Goal: Find specific page/section: Find specific page/section

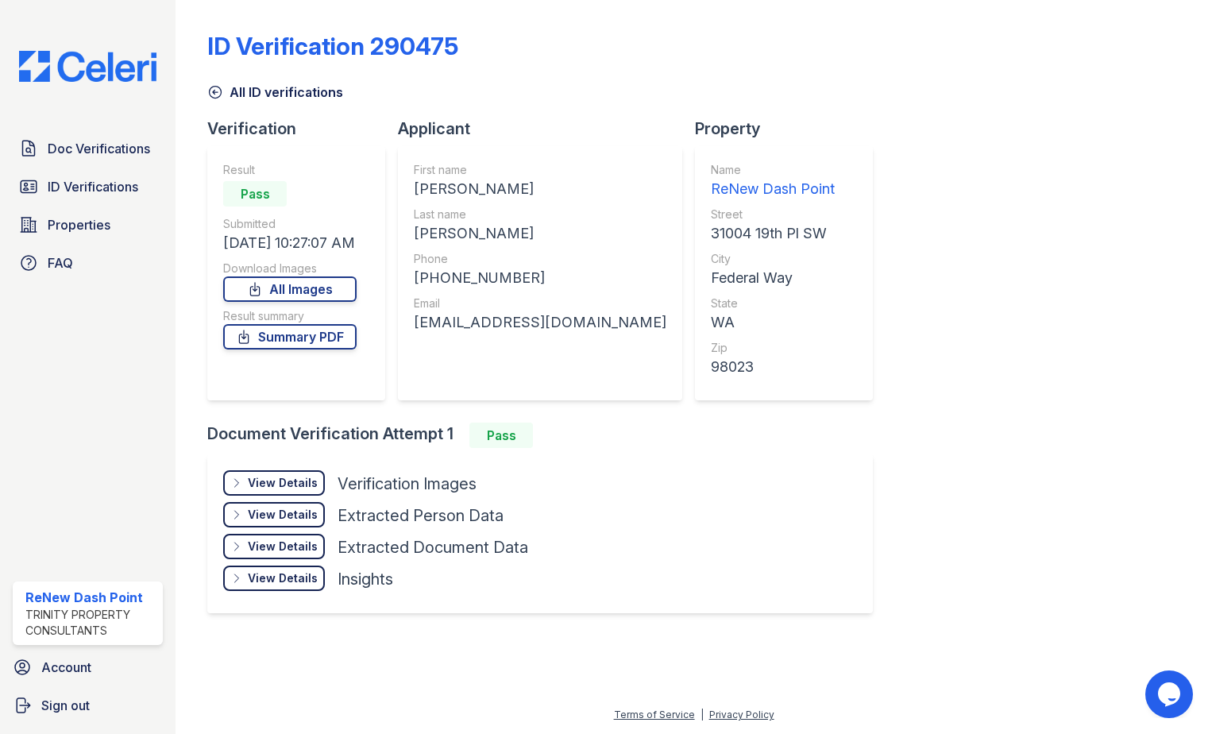
drag, startPoint x: 124, startPoint y: 148, endPoint x: 241, endPoint y: 150, distance: 117.6
click at [124, 148] on span "Doc Verifications" at bounding box center [99, 148] width 102 height 19
click at [110, 181] on span "ID Verifications" at bounding box center [93, 186] width 91 height 19
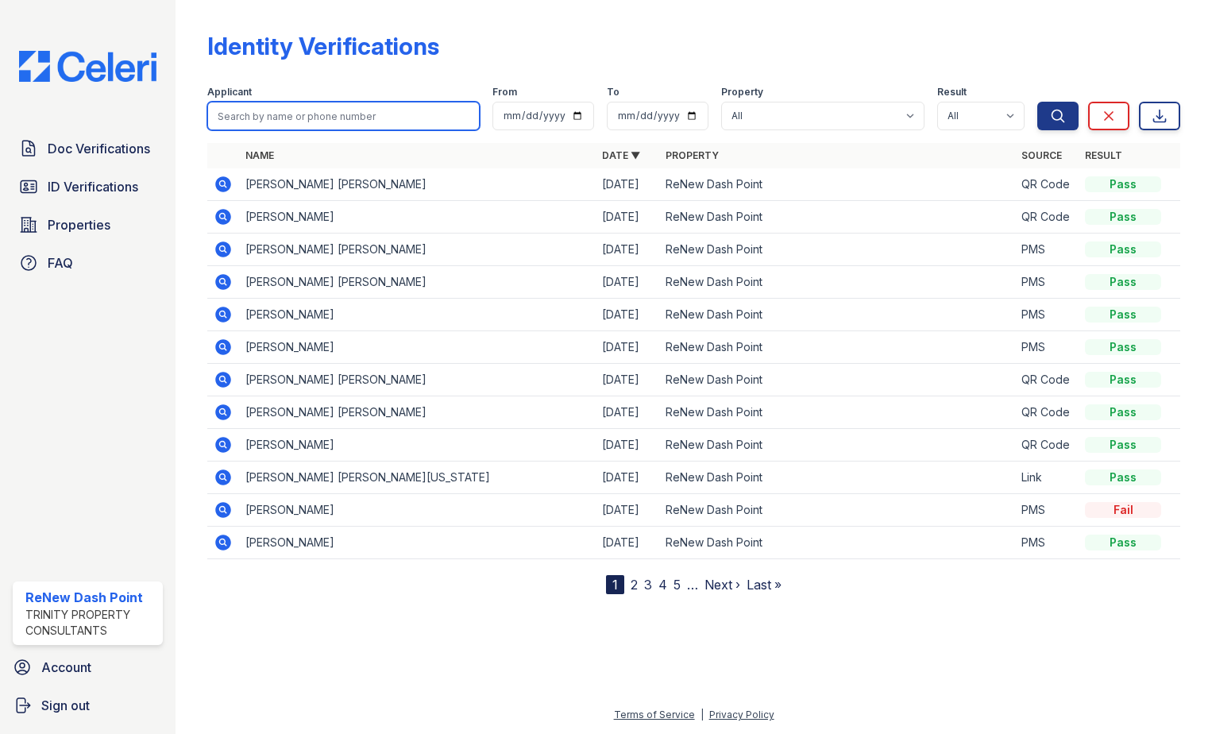
click at [340, 125] on input "search" at bounding box center [343, 116] width 272 height 29
type input "[PERSON_NAME]"
click at [1037, 102] on button "Search" at bounding box center [1057, 116] width 41 height 29
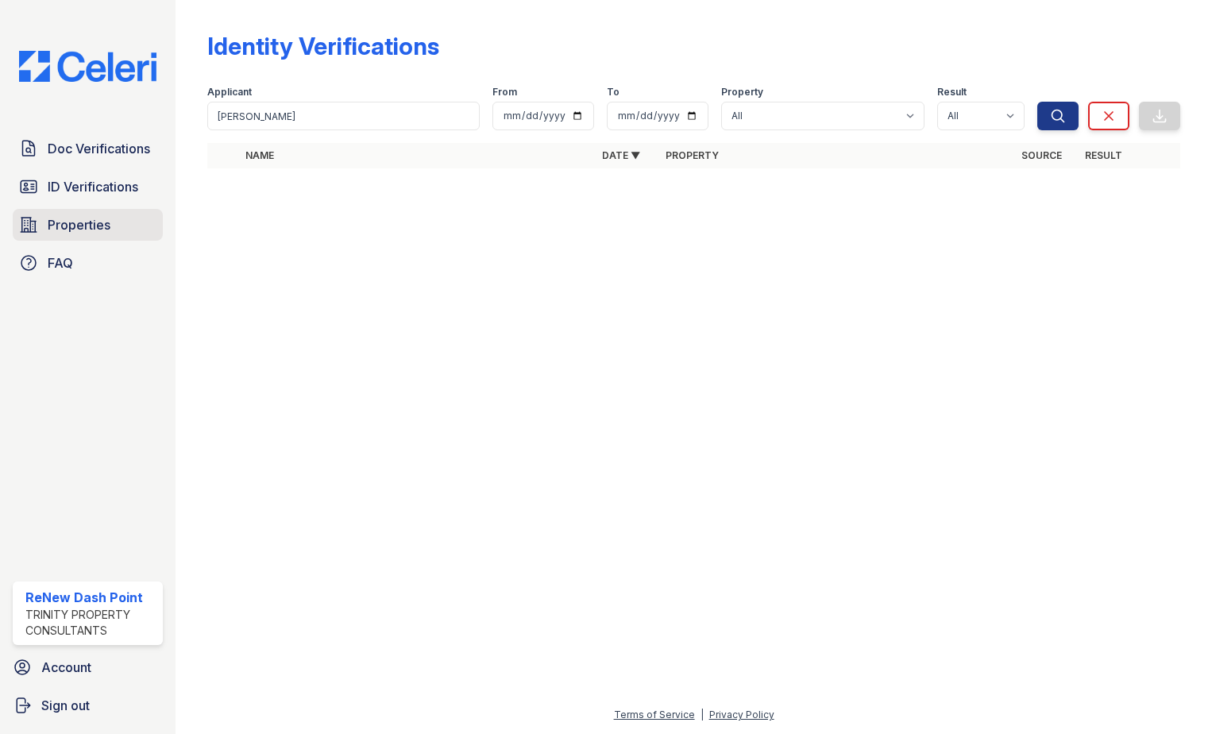
click at [79, 218] on span "Properties" at bounding box center [79, 224] width 63 height 19
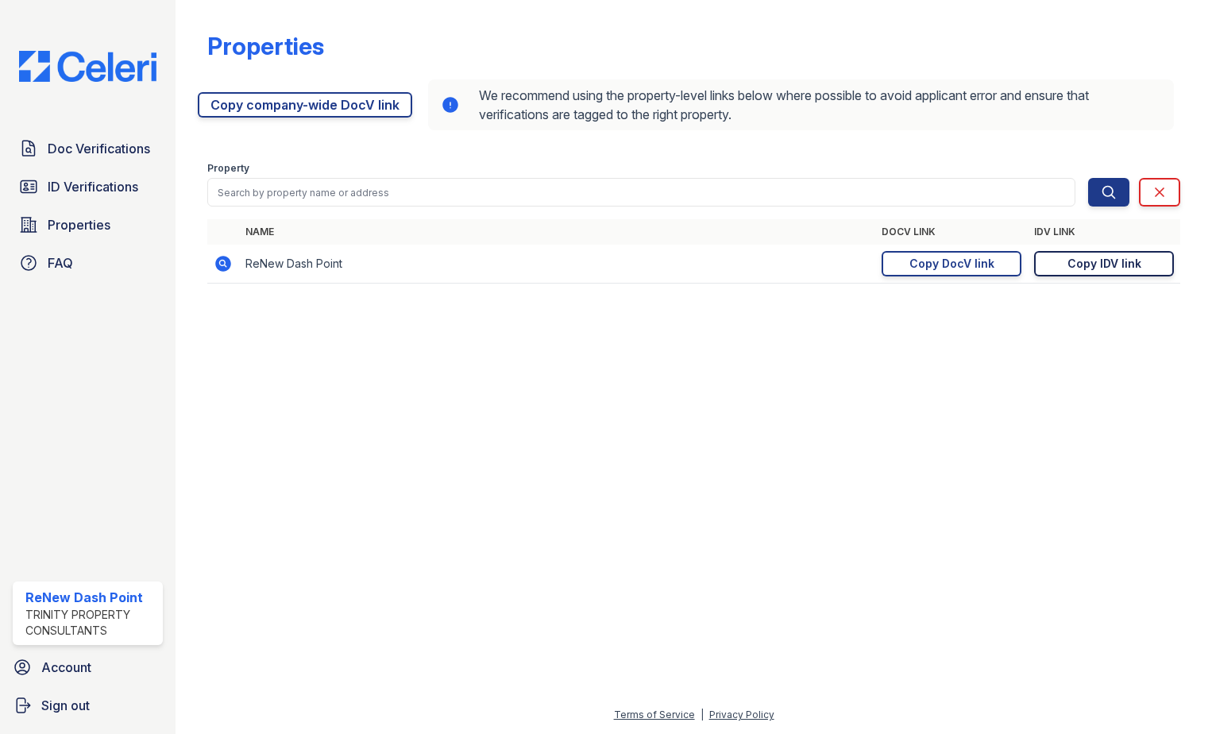
click at [1114, 268] on div "Copy IDV link" at bounding box center [1104, 264] width 74 height 16
click at [95, 189] on span "ID Verifications" at bounding box center [93, 186] width 91 height 19
